Goal: Transaction & Acquisition: Purchase product/service

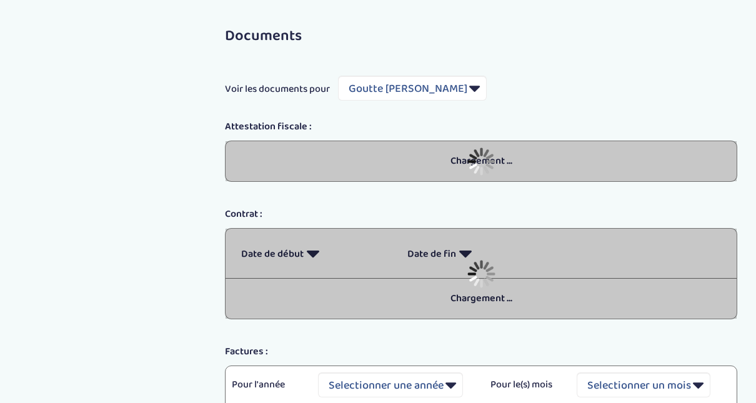
select select "5489"
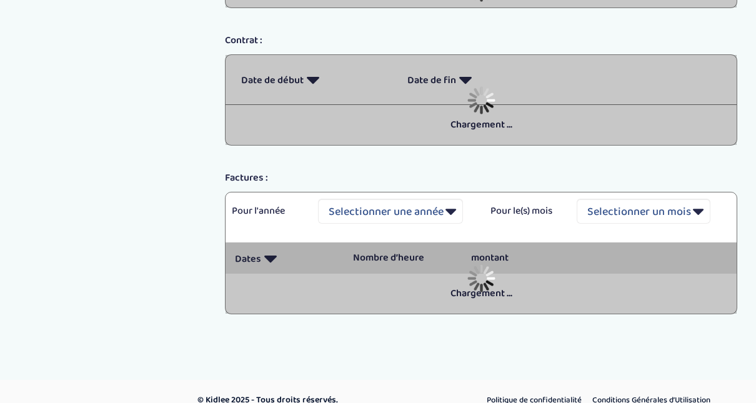
select select "5489"
select select "2025"
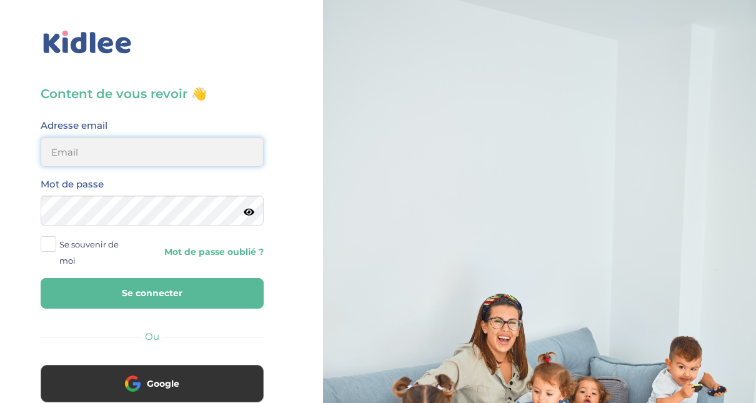
type input "adjoba.hoimian@gmail.com"
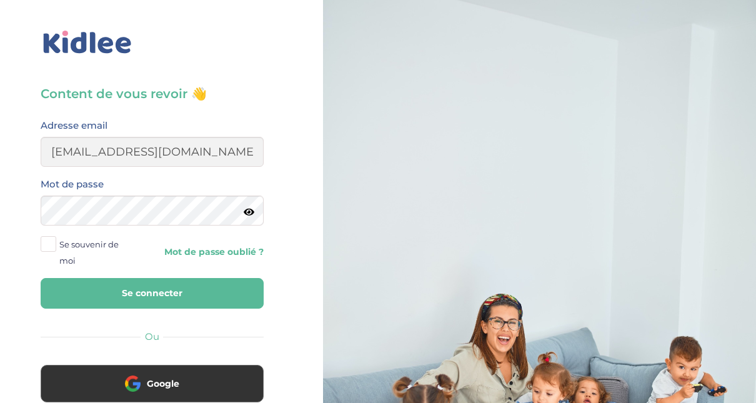
click at [157, 287] on button "Se connecter" at bounding box center [152, 293] width 223 height 31
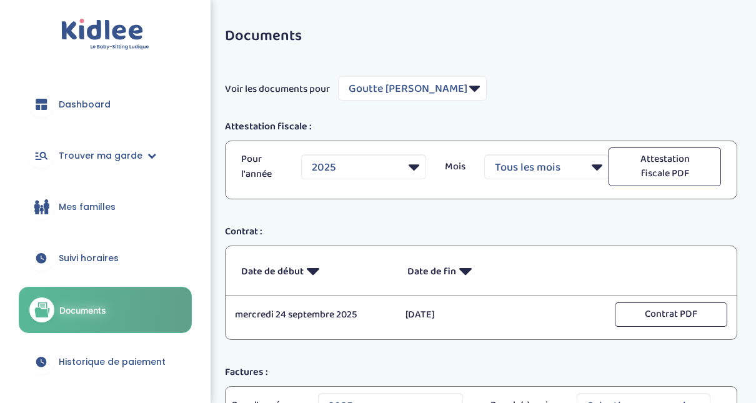
select select "5489"
select select "2025"
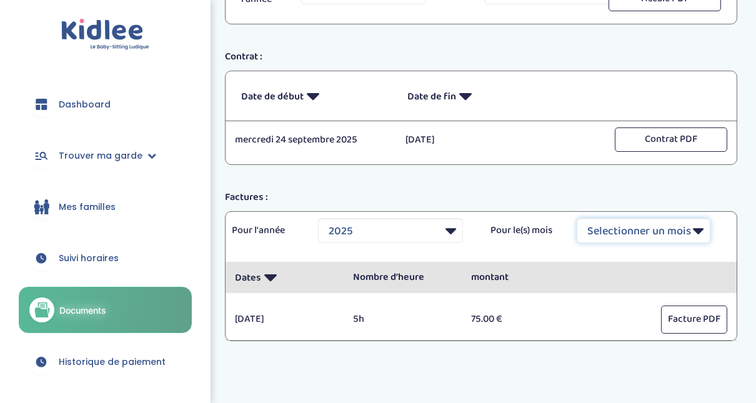
click at [689, 230] on select "Selectionner un mois Tout [PERSON_NAME] Mars [PERSON_NAME] Juin Juillet Août Se…" at bounding box center [643, 230] width 134 height 25
click at [695, 229] on select "Selectionner un mois Tout [PERSON_NAME] Mars [PERSON_NAME] Juin Juillet Août Se…" at bounding box center [643, 230] width 134 height 25
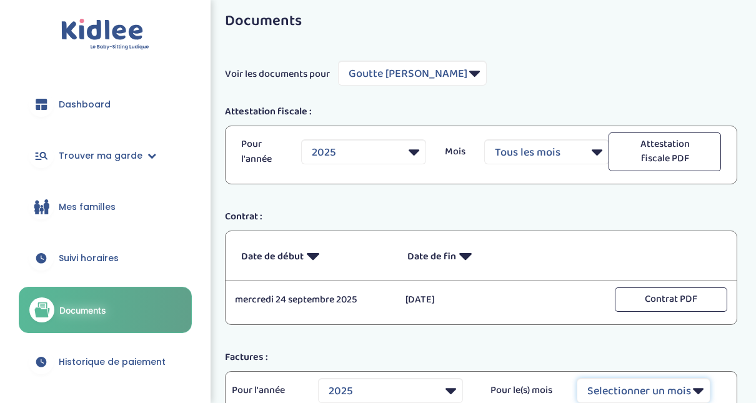
scroll to position [5, 0]
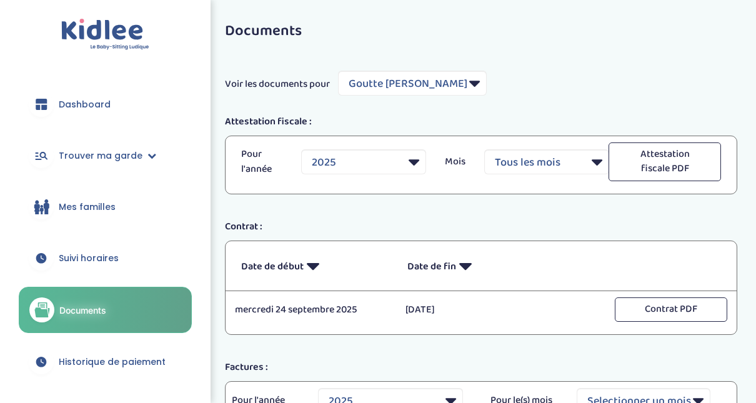
click at [91, 199] on link "Mes familles" at bounding box center [105, 206] width 173 height 45
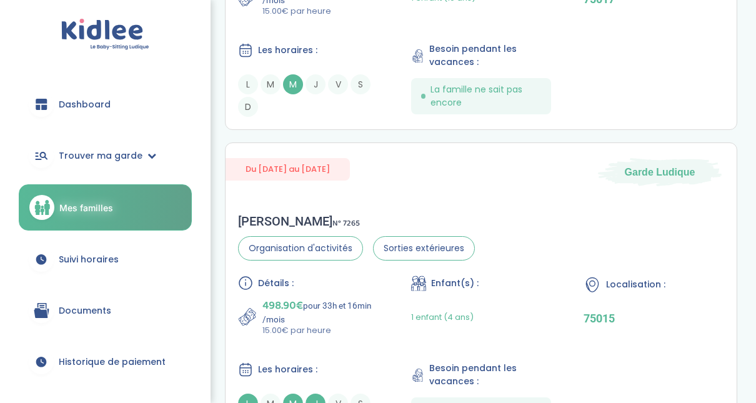
scroll to position [357, 0]
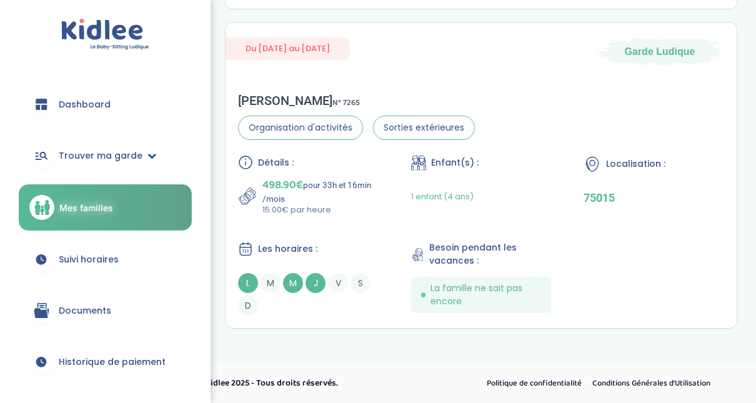
click at [122, 156] on span "Trouver ma garde" at bounding box center [101, 155] width 84 height 13
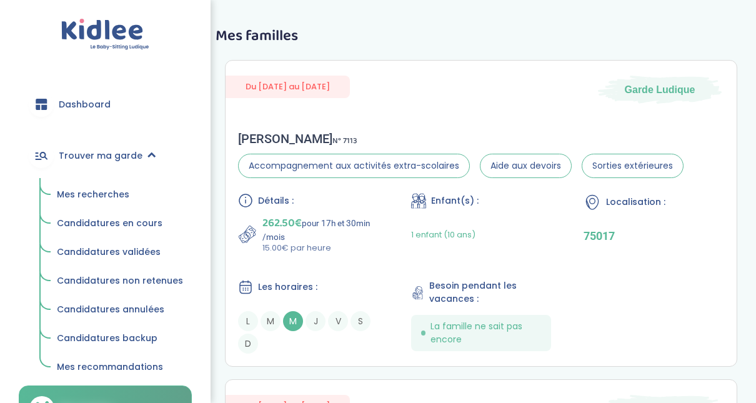
click at [104, 196] on span "Mes recherches" at bounding box center [93, 194] width 72 height 12
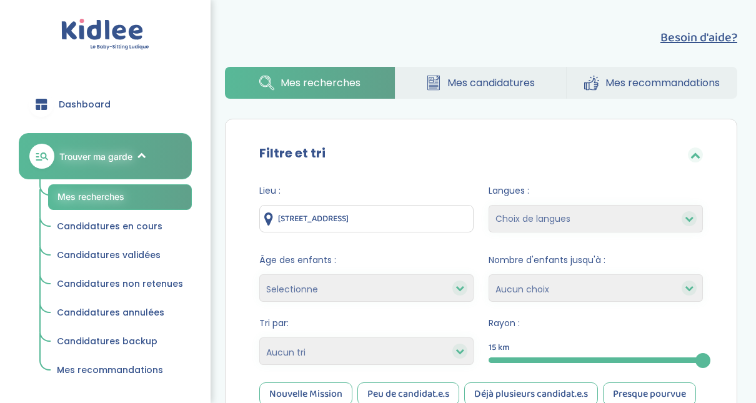
click at [538, 358] on div at bounding box center [595, 360] width 214 height 6
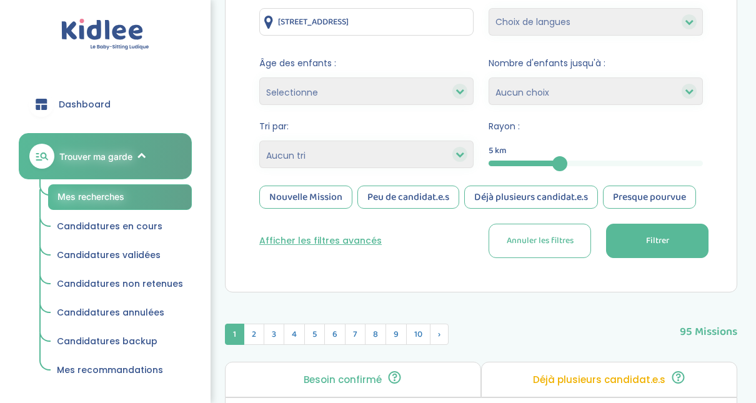
scroll to position [208, 0]
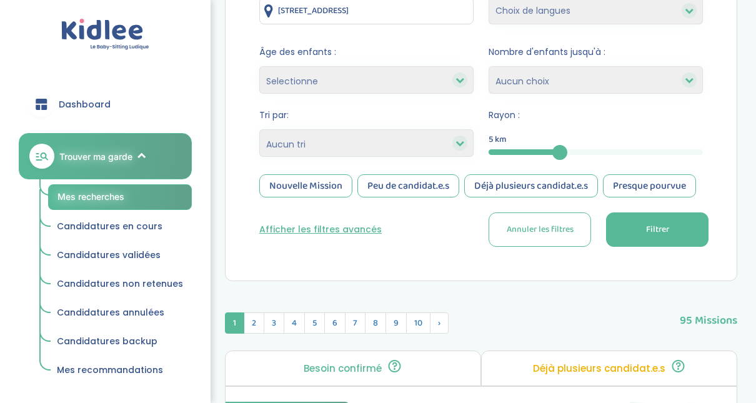
click at [659, 239] on button "Filtrer" at bounding box center [657, 229] width 102 height 34
click at [676, 240] on button "Filtrer" at bounding box center [657, 229] width 102 height 34
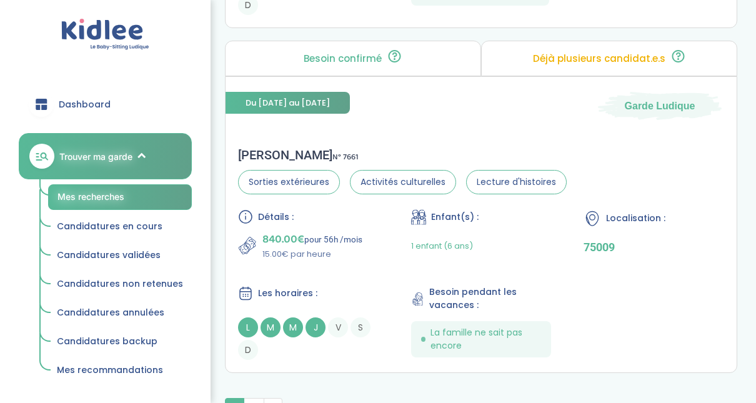
scroll to position [3749, 0]
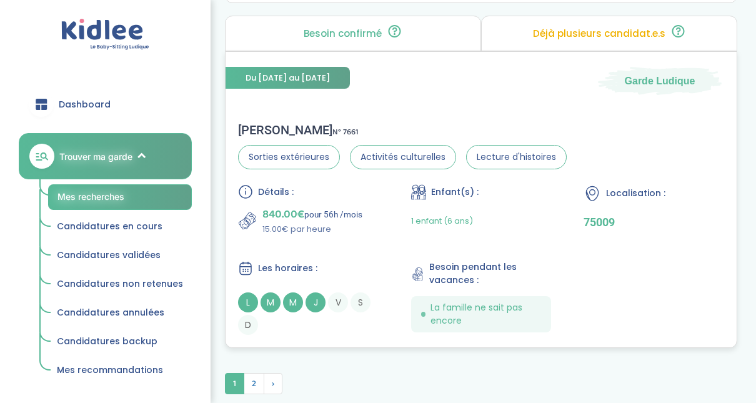
click at [288, 205] on span "840.00€" at bounding box center [283, 213] width 42 height 17
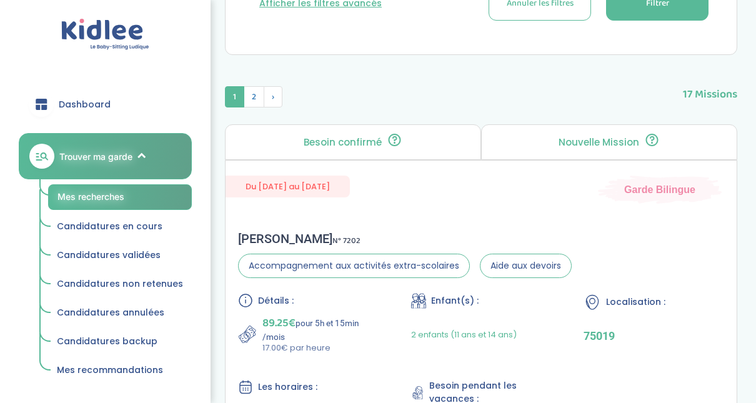
scroll to position [360, 0]
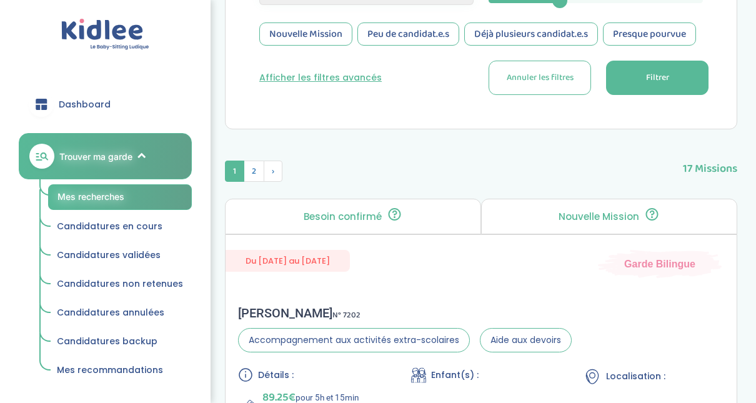
drag, startPoint x: 762, startPoint y: 4, endPoint x: 744, endPoint y: 82, distance: 80.7
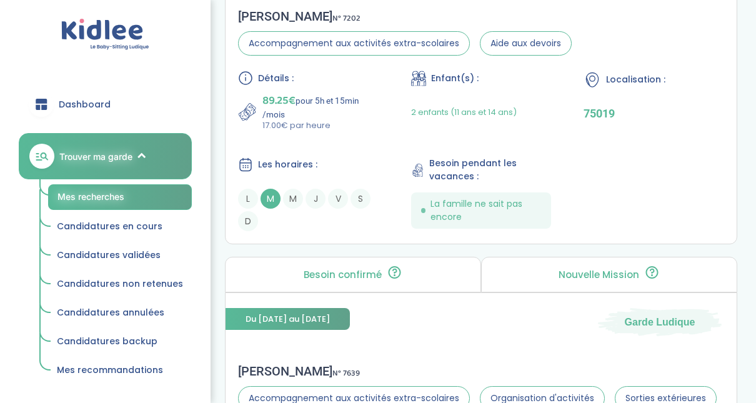
scroll to position [538, 0]
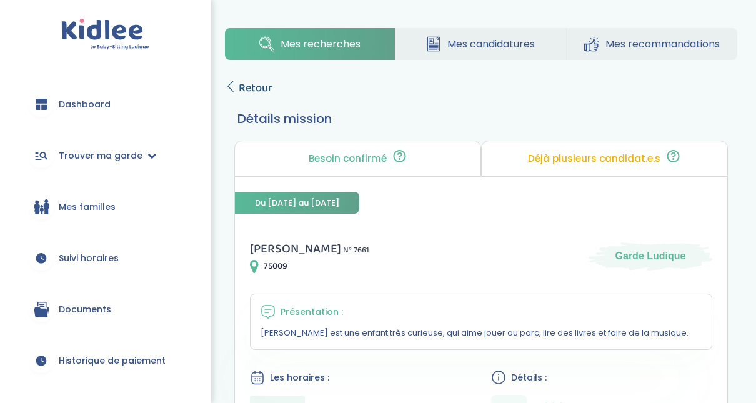
click at [234, 86] on icon at bounding box center [230, 86] width 11 height 11
